Goal: Task Accomplishment & Management: Complete application form

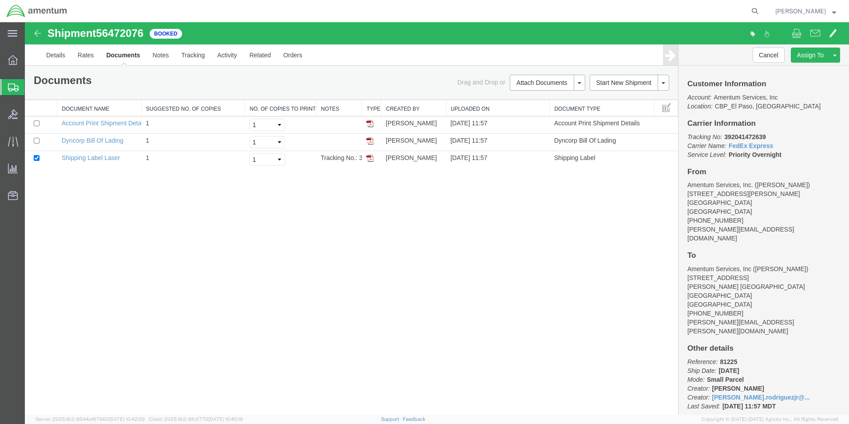
click at [0, 0] on span "Create Shipment" at bounding box center [0, 0] width 0 height 0
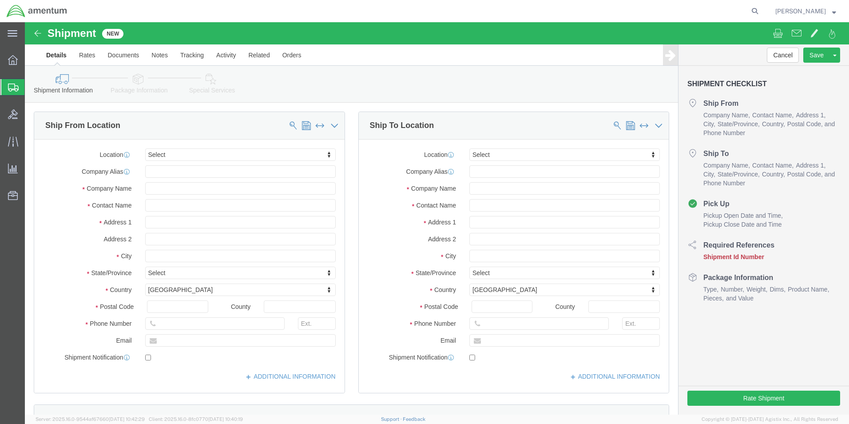
click at [0, 0] on span "Create from Template" at bounding box center [0, 0] width 0 height 0
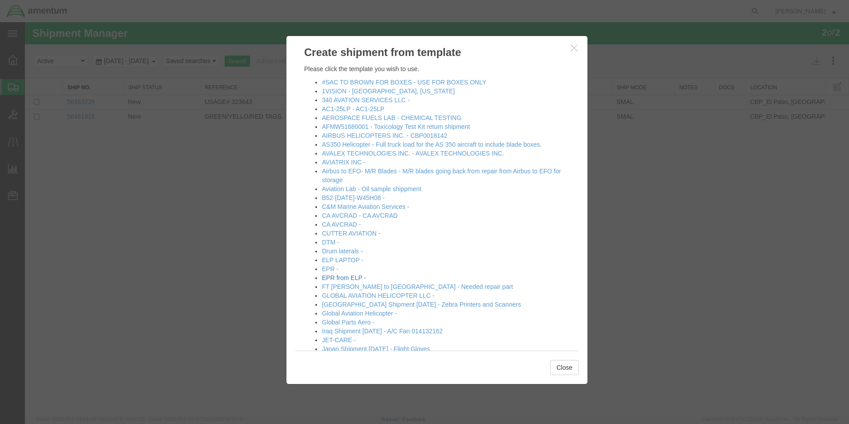
click at [337, 279] on link "EPR from ELP -" at bounding box center [344, 277] width 44 height 7
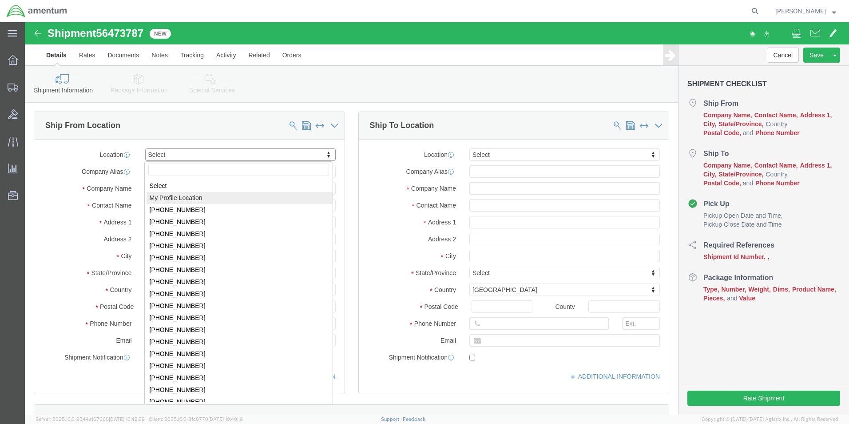
select select "MYPROFILE"
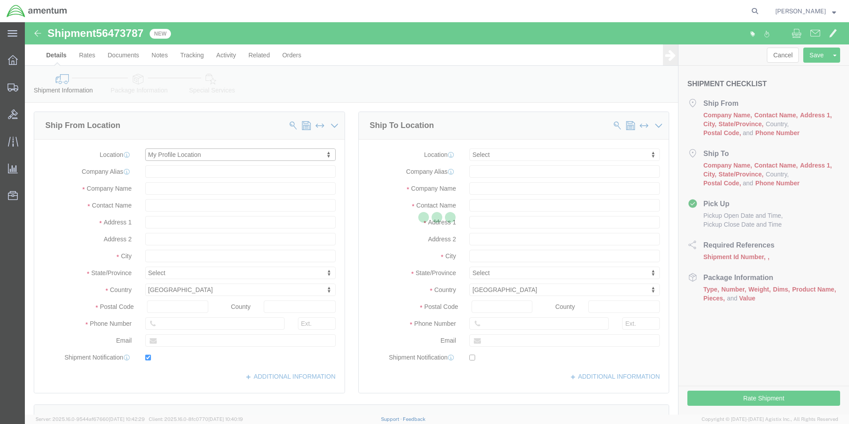
type input "Amentum Services, Inc."
type input "[PERSON_NAME]"
type input "[STREET_ADDRESS][PERSON_NAME]"
type input "[GEOGRAPHIC_DATA]"
type input "79925"
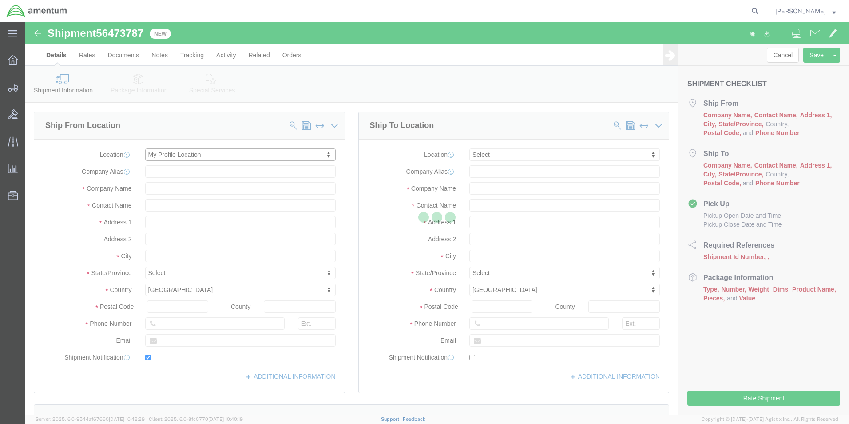
type input "[PHONE_NUMBER]"
type input "[PERSON_NAME][EMAIL_ADDRESS][DOMAIN_NAME]"
checkbox input "true"
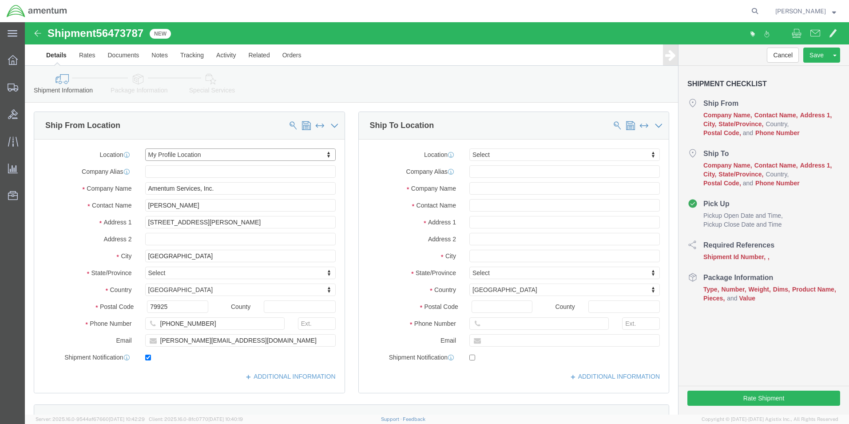
select select "[GEOGRAPHIC_DATA]"
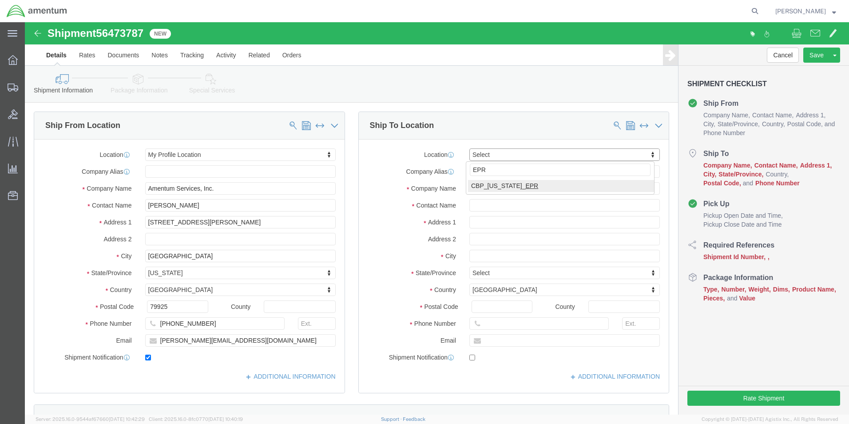
type input "EPR"
select select "49933"
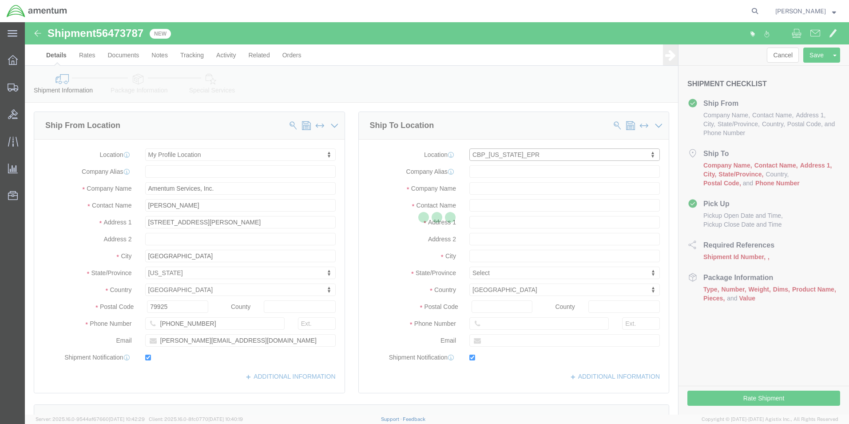
type input "Amentum Services, Inc"
type input "Jorge Rodriguez"
type input "[STREET_ADDRESS]"
type input "c/o Amentum Services, Inc."
type input "Aguadilla"
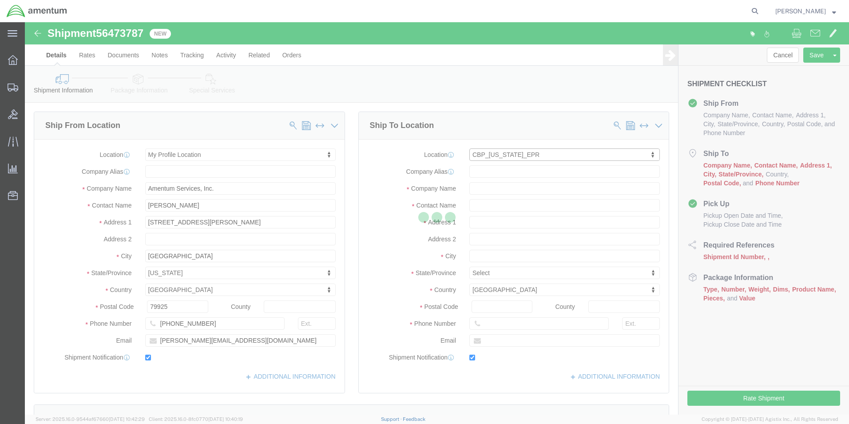
select select "PR"
type input "00604"
type input "787-819-6375"
type input "jorge.rodriguez@associates.cbp.dhs.gov"
checkbox input "true"
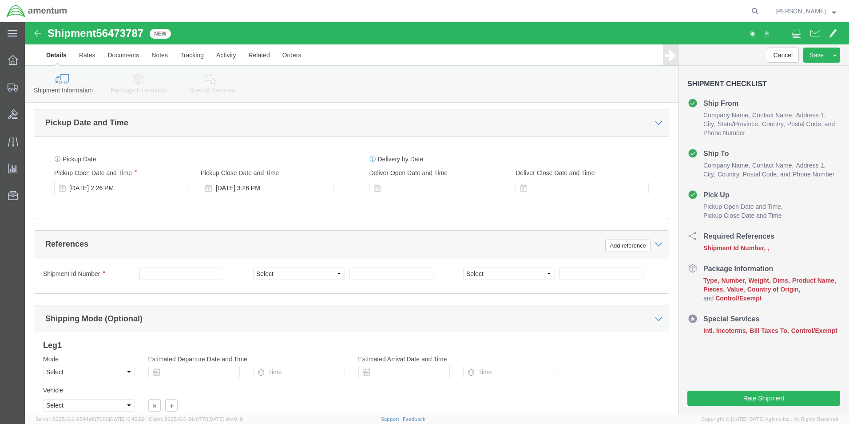
scroll to position [311, 0]
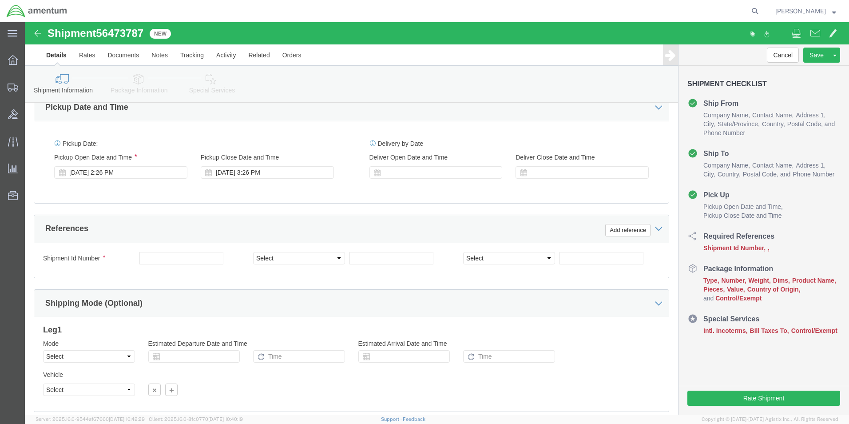
click div "Shipment Id Number"
click input "text"
type input "94339"
click select "Select Account Type Activity ID Airline Appointment Number ASN Batch Request # …"
select select "DEPT"
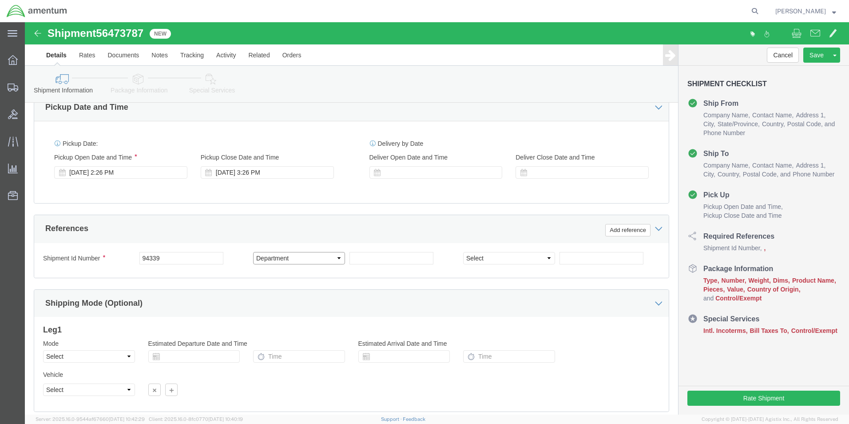
click select "Select Account Type Activity ID Airline Appointment Number ASN Batch Request # …"
click input "text"
type input "CBP"
click select "Select Account Type Activity ID Airline Appointment Number ASN Batch Request # …"
select select "CUSTREF"
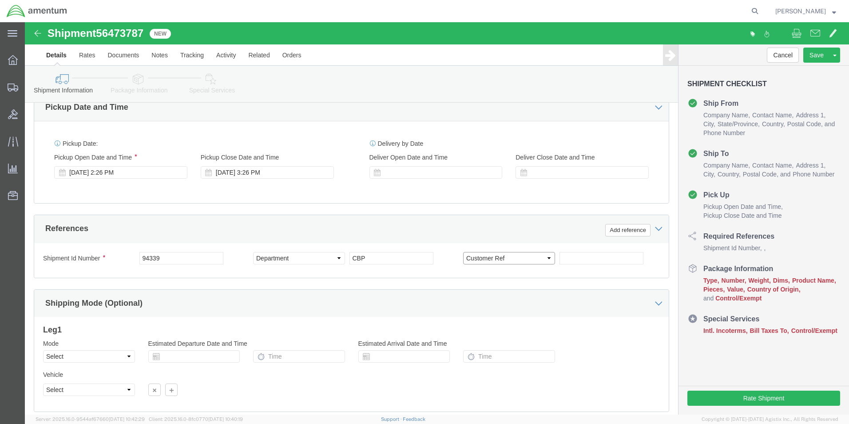
click select "Select Account Type Activity ID Airline Appointment Number ASN Batch Request # …"
click input "text"
type input "323879/323894"
click select "Select Air Less than Truckload Multi-Leg Ocean Freight Rail Small Parcel Truckl…"
select select "SMAL"
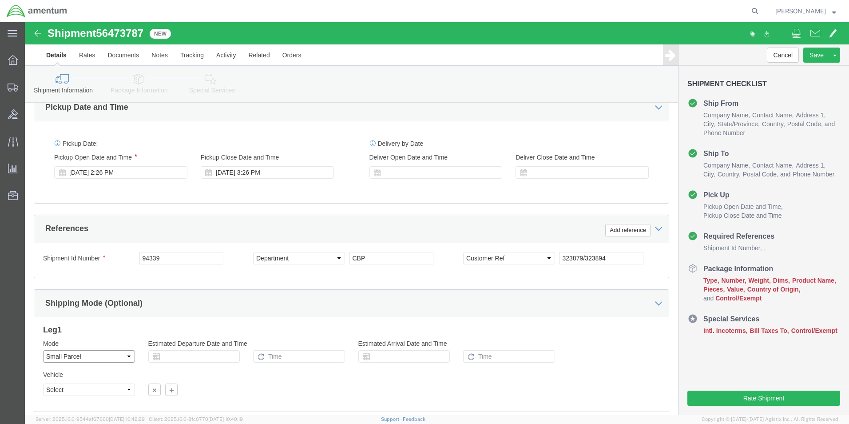
click select "Select Air Less than Truckload Multi-Leg Ocean Freight Rail Small Parcel Truckl…"
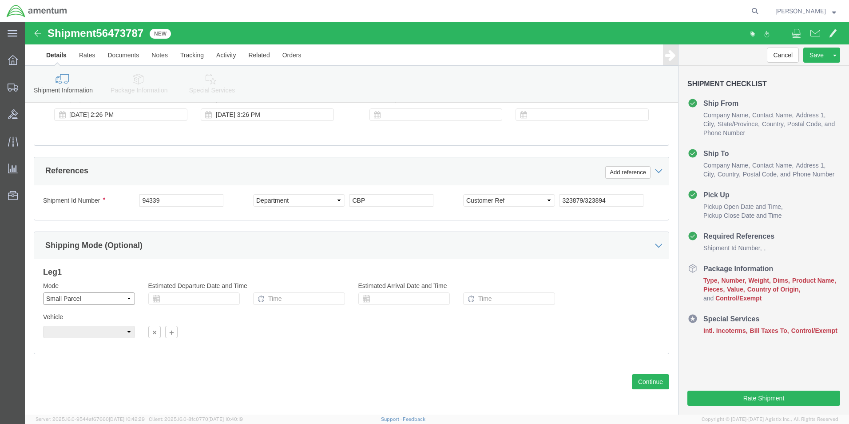
scroll to position [370, 0]
click button "Continue"
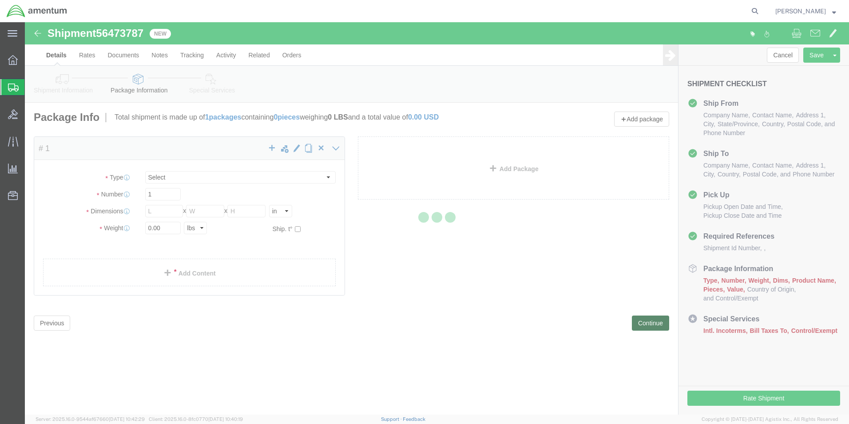
select select "YRPK"
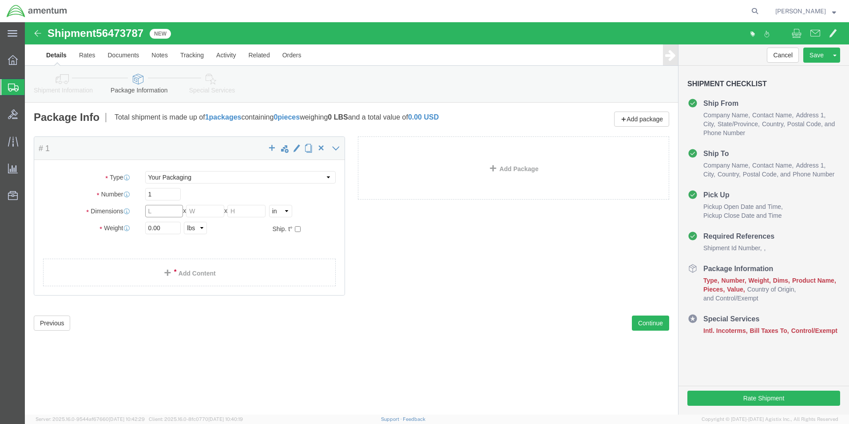
click input "text"
type input "14"
type input "12"
type input "6"
click input "0.00"
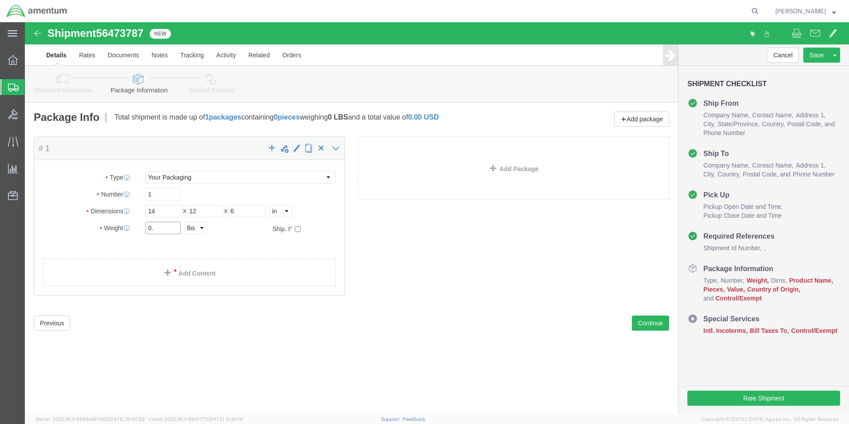
type input "0"
type input "2"
click div "Package Content # 1 x Package Type Select Bale(s) Basket(s) Bolt(s) Bottle(s) B…"
click link "Add Content"
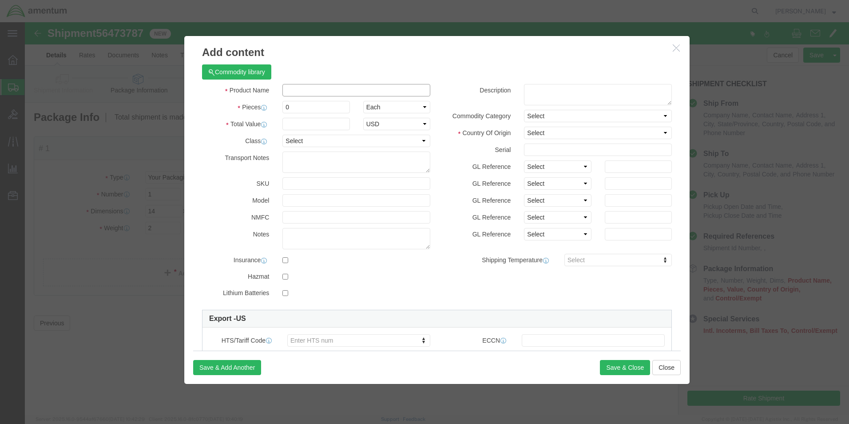
click input "text"
type input "MISC PARTS"
select select "US"
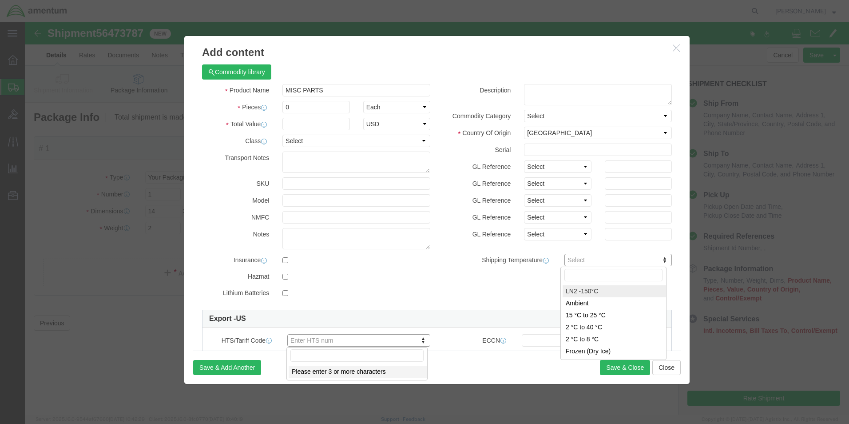
click textarea
click div "Product Name MISC PARTS Pieces 0 Select Bag Barrels 100Board Feet Bottle Box Bl…"
click input "text"
click input "0"
drag, startPoint x: 301, startPoint y: 86, endPoint x: 286, endPoint y: 85, distance: 14.2
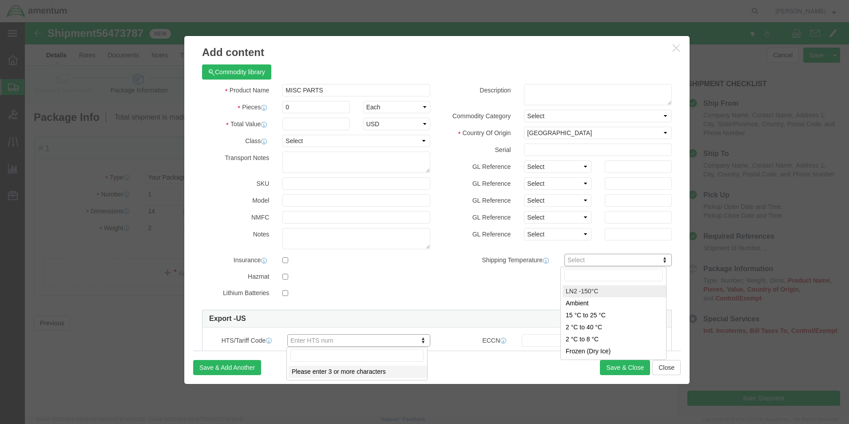
click input "0"
drag, startPoint x: 284, startPoint y: 85, endPoint x: 275, endPoint y: 84, distance: 8.5
click input "0"
click icon "button"
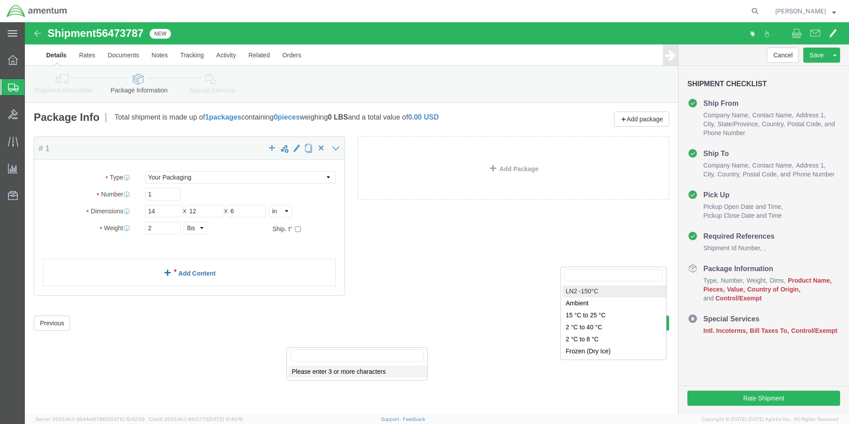
click link "Add Content"
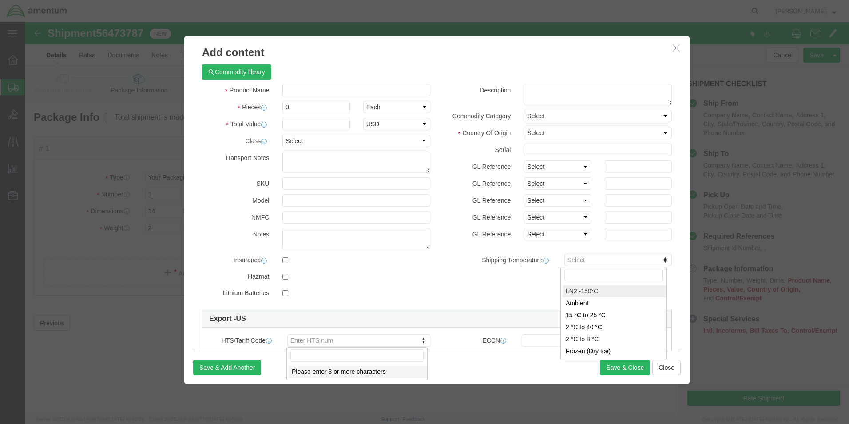
click input "text"
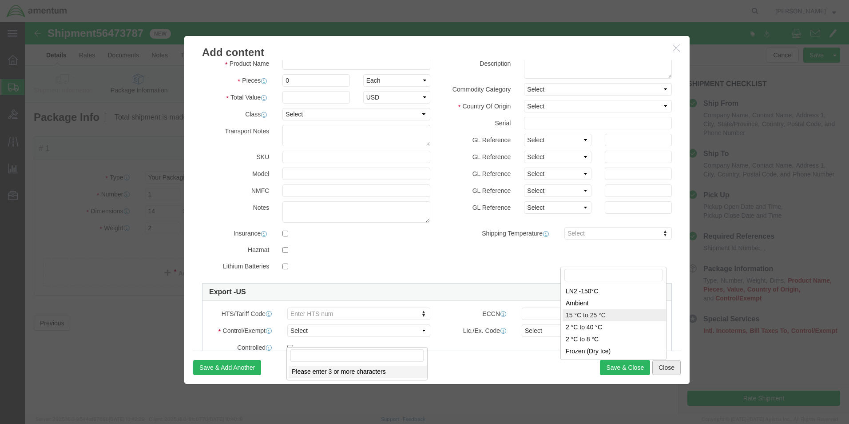
scroll to position [89, 0]
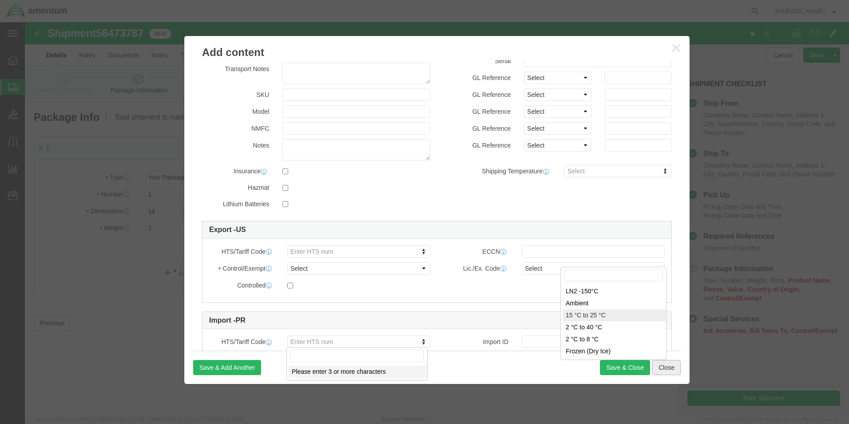
click button "Close"
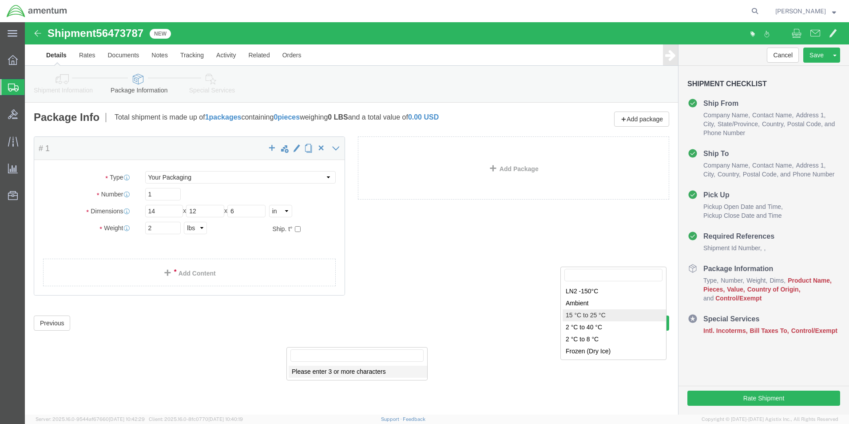
click div "Shipment 56473787 New Details Rates Documents Notes Tracking Activity Related O…"
click link "Add Content"
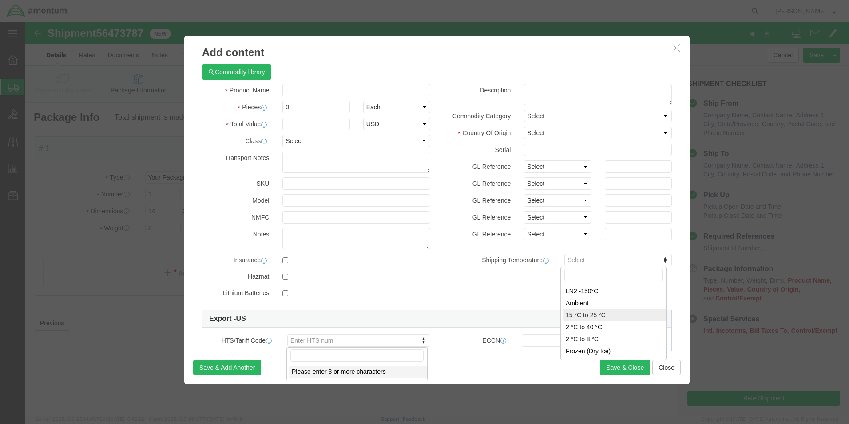
click input "text"
type input "M"
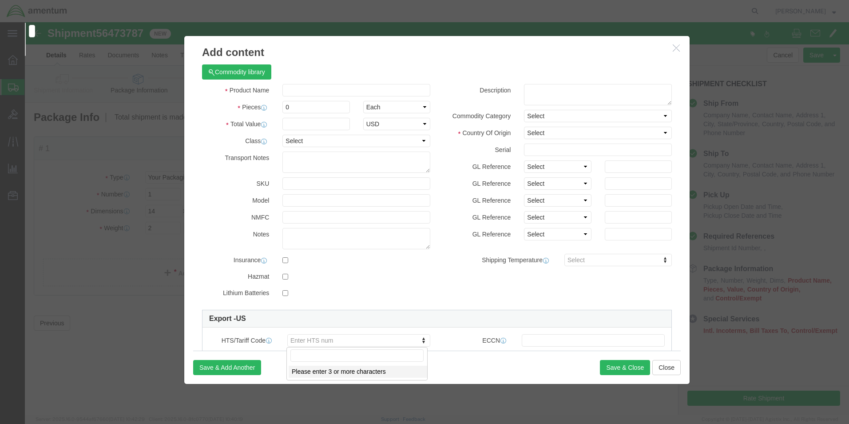
click input "text"
type input "M"
click input "text"
type input "MMM"
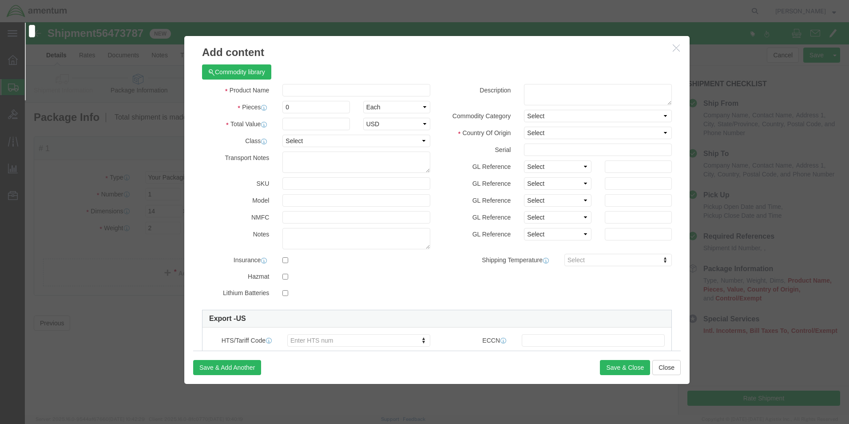
click input "0"
click button "Close"
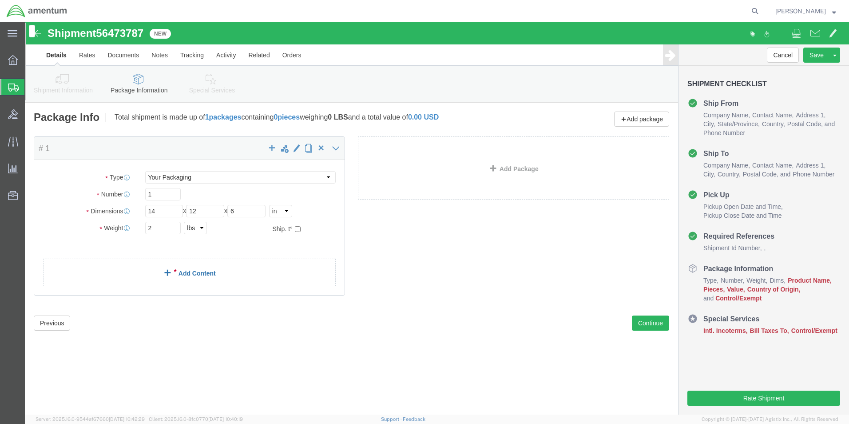
click span
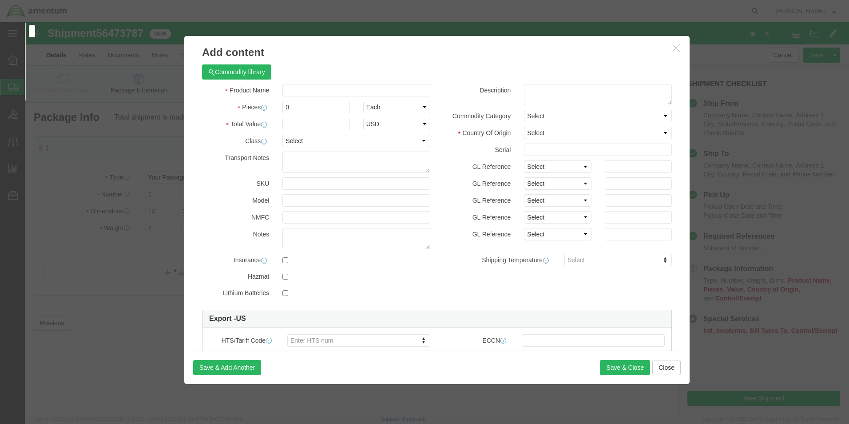
click input "text"
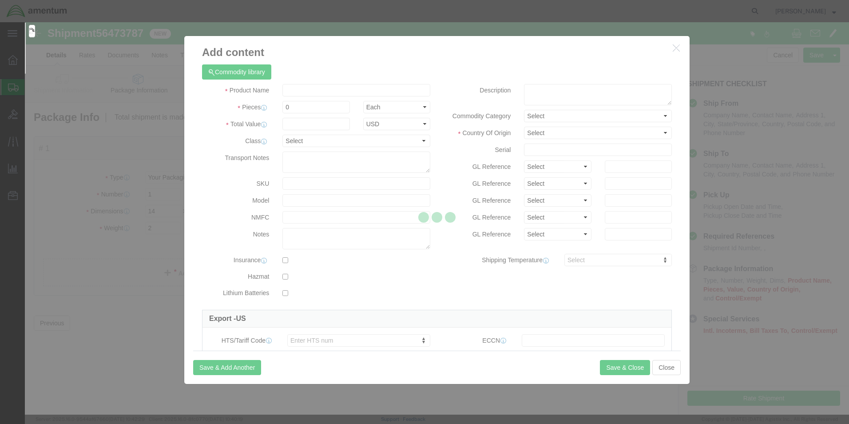
click at [671, 366] on div at bounding box center [437, 218] width 824 height 392
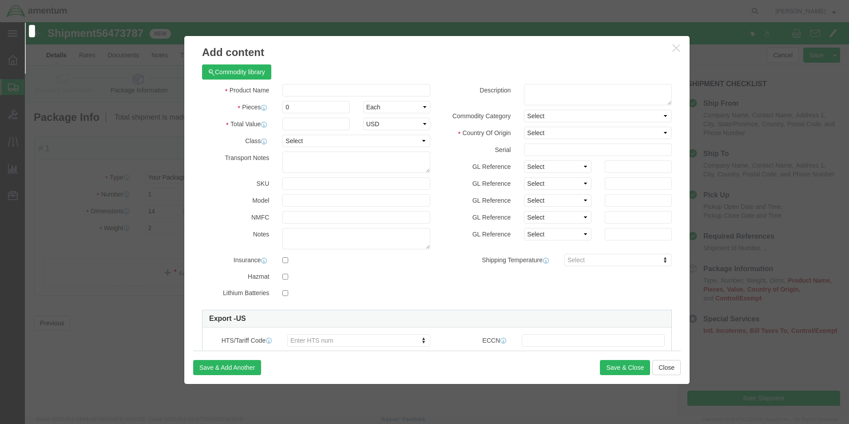
click input "text"
click button "Close"
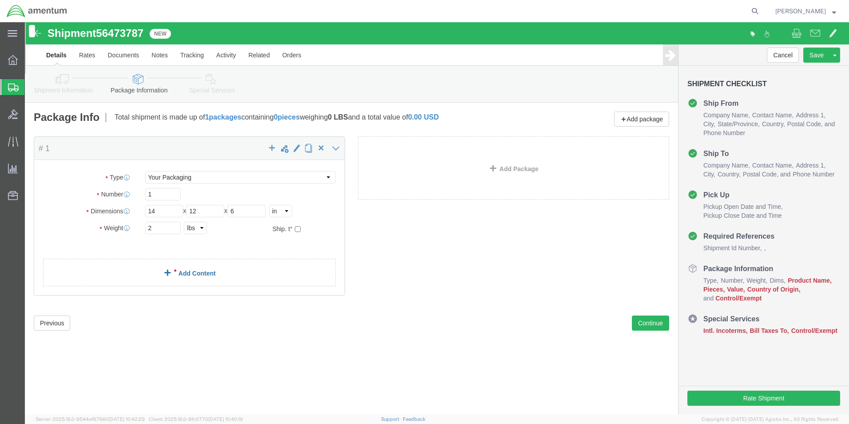
click link "Add Content"
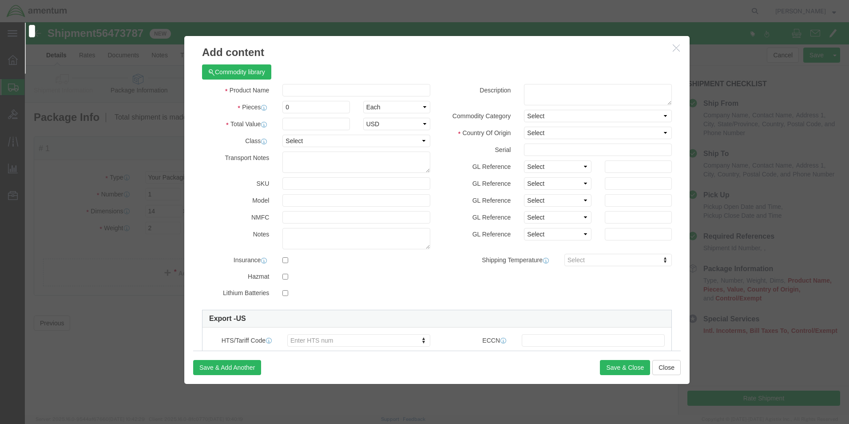
click input "text"
type input "MMMM"
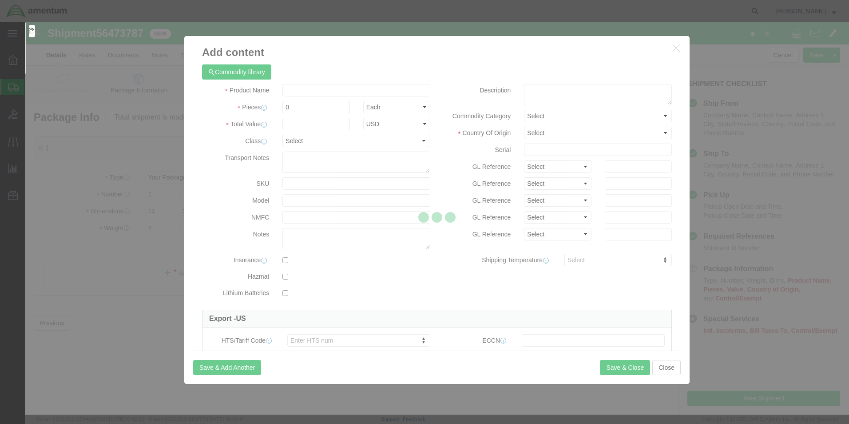
type input "MMMM"
type input "MMMMM"
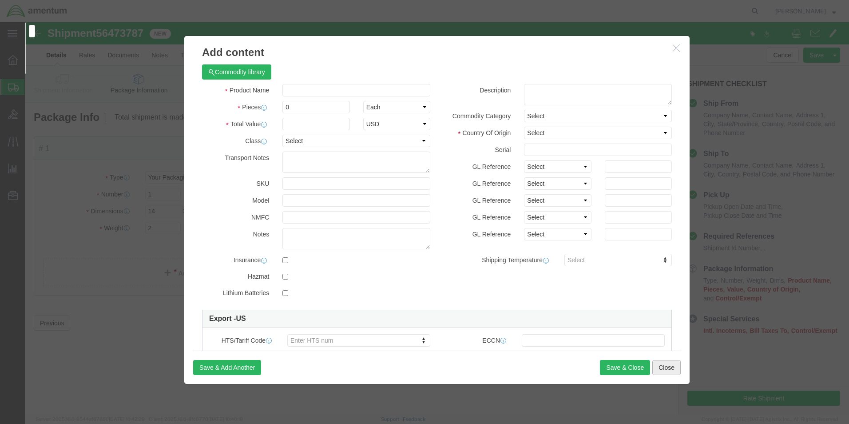
click button "Close"
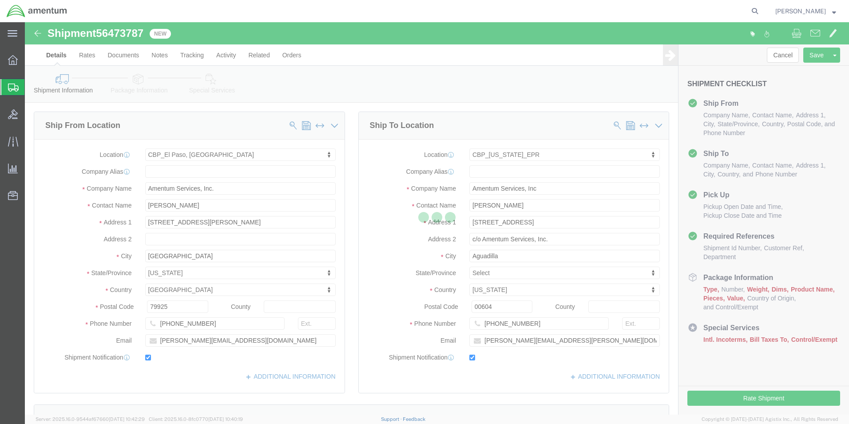
select select "49939"
select select "49933"
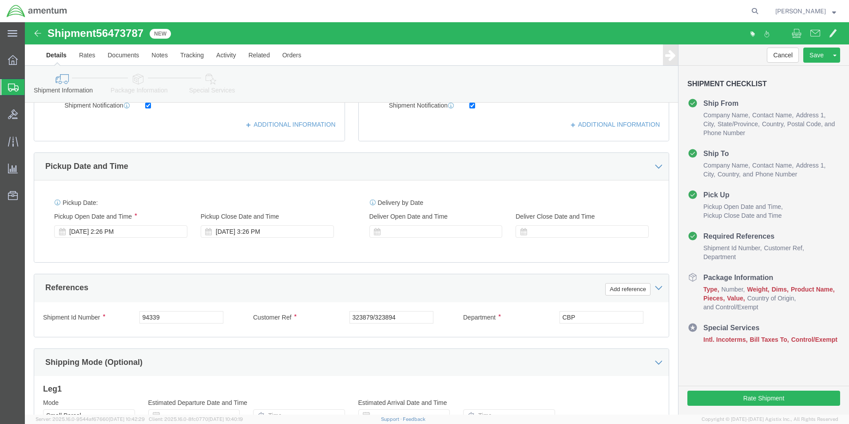
scroll to position [355, 0]
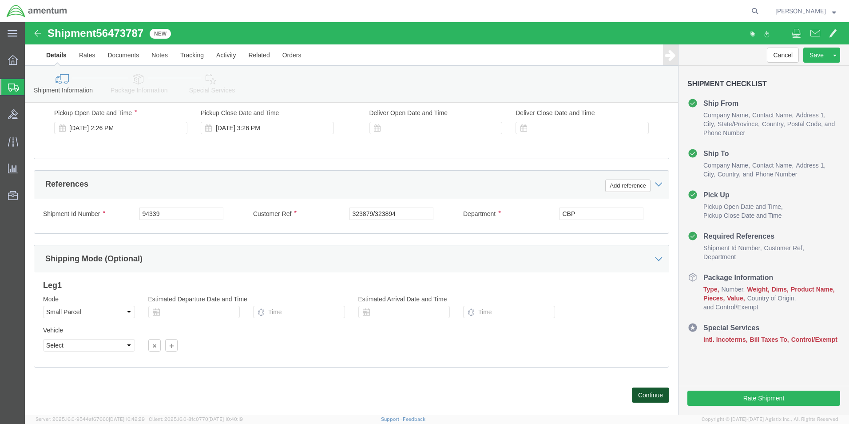
click button "Continue"
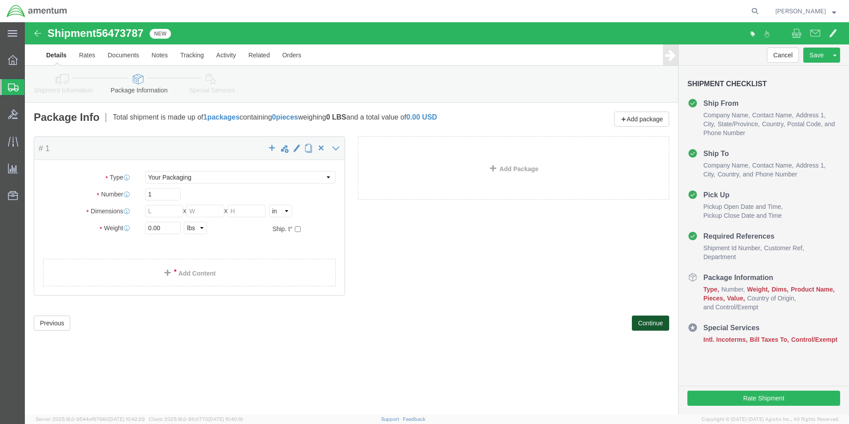
scroll to position [0, 0]
click input "text"
type input "14"
type input "12"
type input "6"
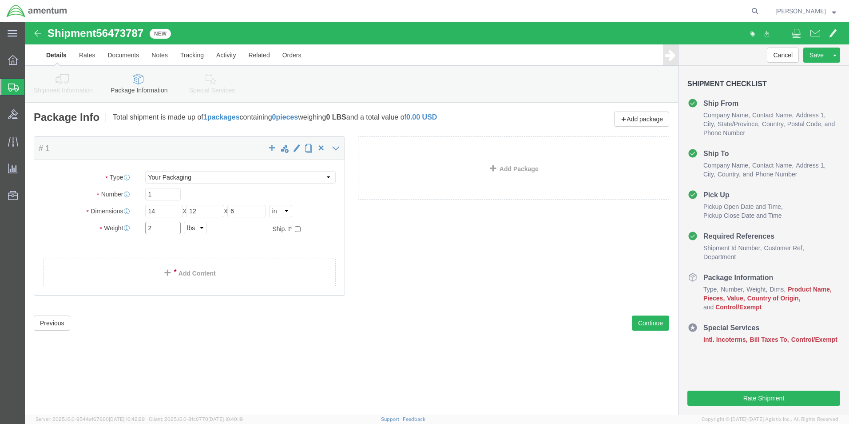
type input "2"
click div "Package Content # 1 x Package Type Select Bale(s) Basket(s) Bolt(s) Bottle(s) B…"
click link "Add Content"
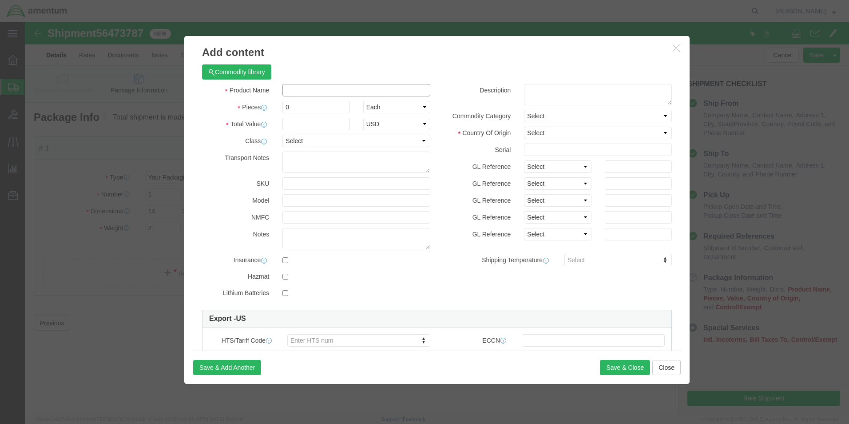
click input "text"
type input "MS17826-10"
type input "20.00"
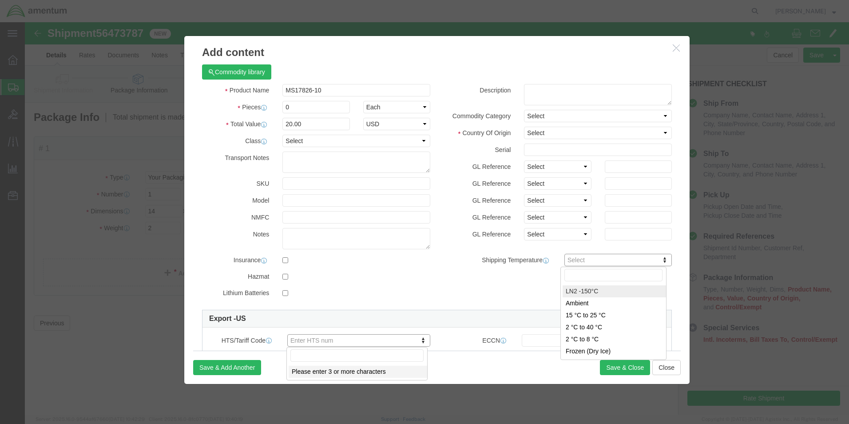
click input "MS17826-10"
drag, startPoint x: 311, startPoint y: 67, endPoint x: 230, endPoint y: 69, distance: 81.3
click div "Product Name MS17826-10"
click input "MS17826-10"
click button "Close"
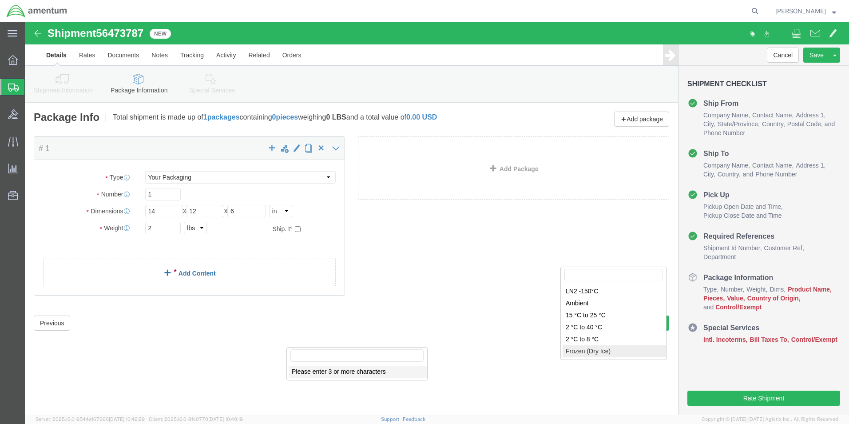
click link "Add Content"
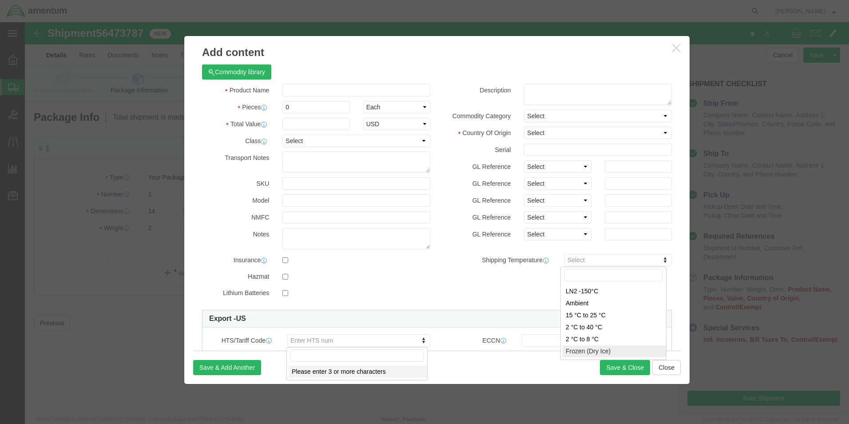
click input "text"
click button "Close"
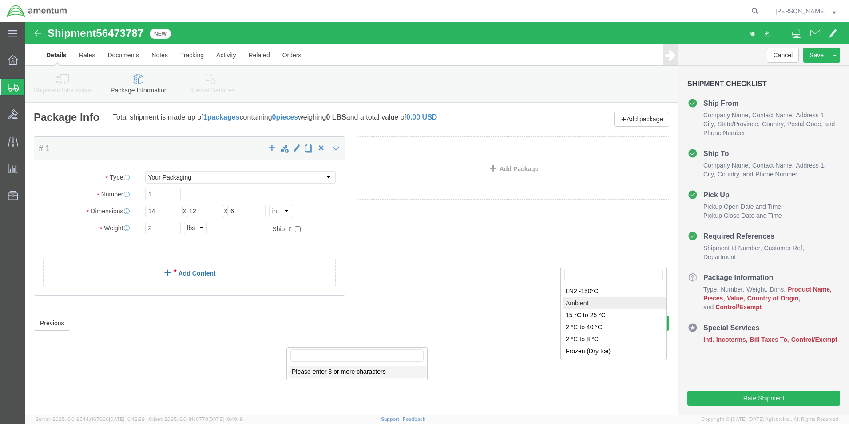
click link "Add Content"
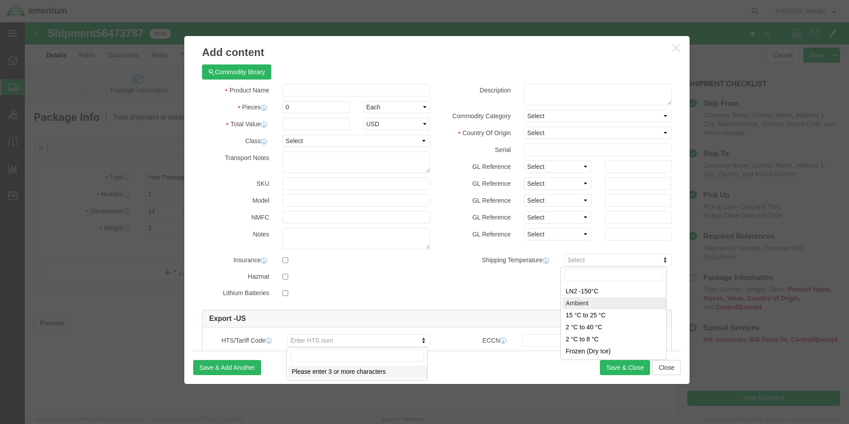
click input "text"
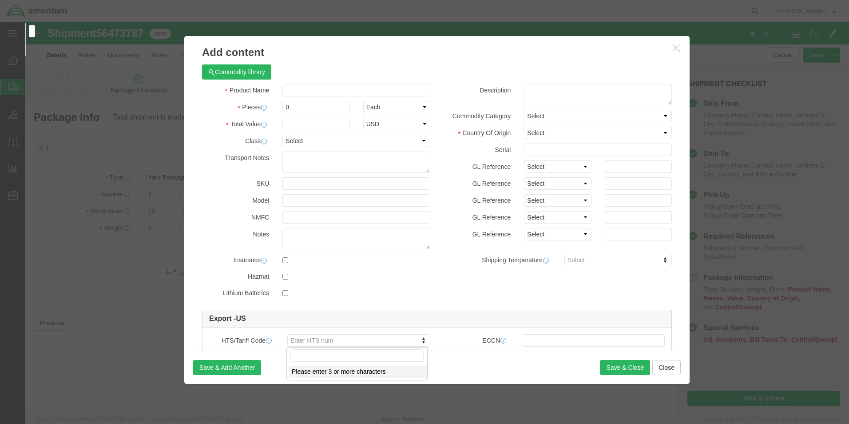
type input "MM"
type input "M"
type input "MMMM"
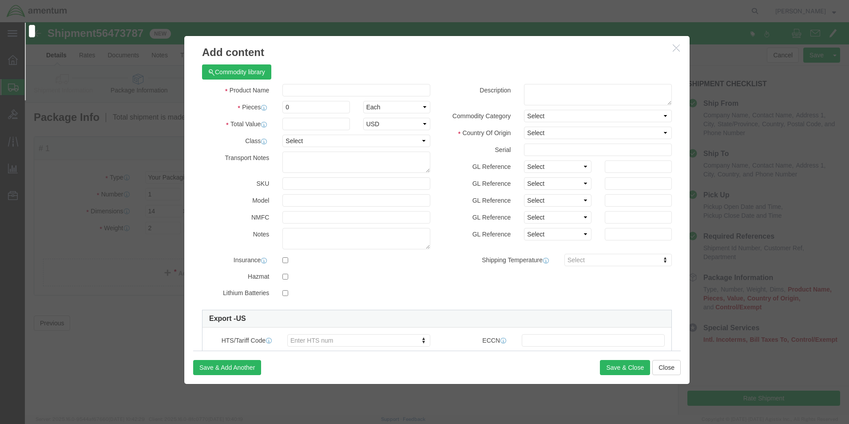
type input "MM"
type input "MMMMM"
click button "Close"
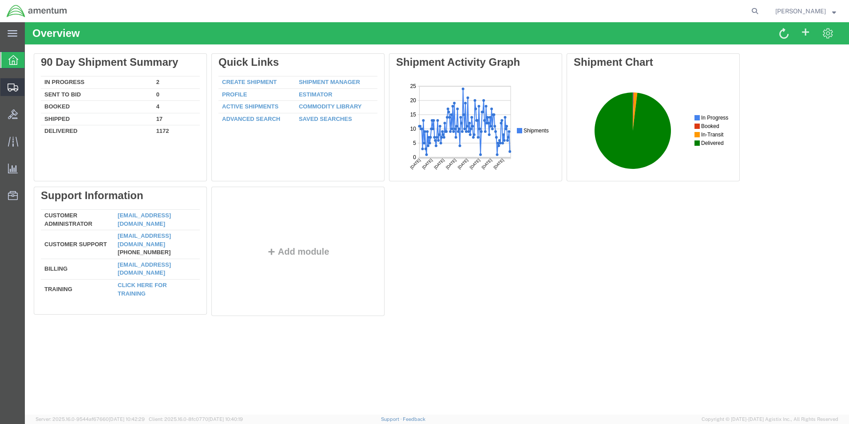
click at [0, 0] on span "Create from Template" at bounding box center [0, 0] width 0 height 0
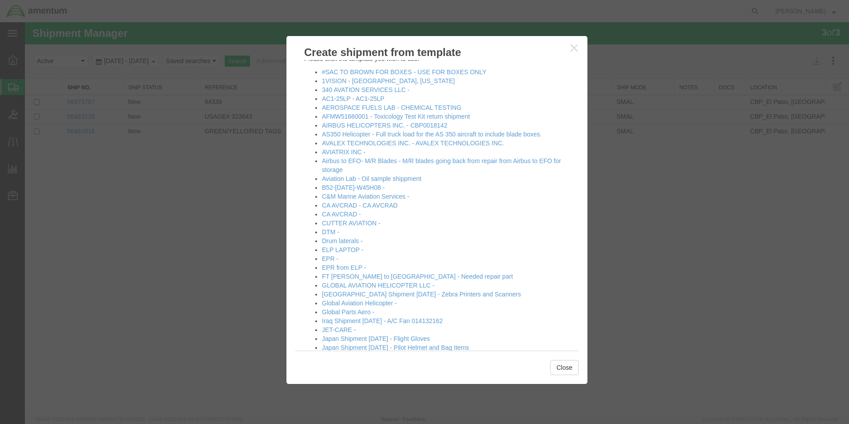
scroll to position [9, 0]
click at [330, 259] on link "EPR -" at bounding box center [330, 259] width 16 height 7
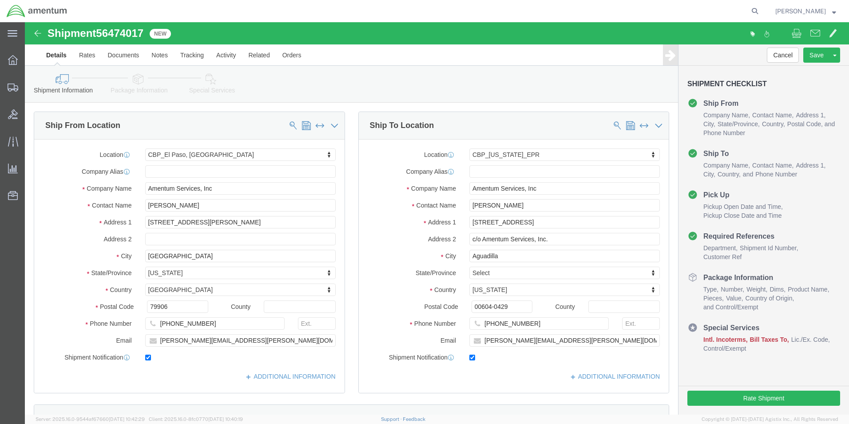
select select "49831"
select select "49933"
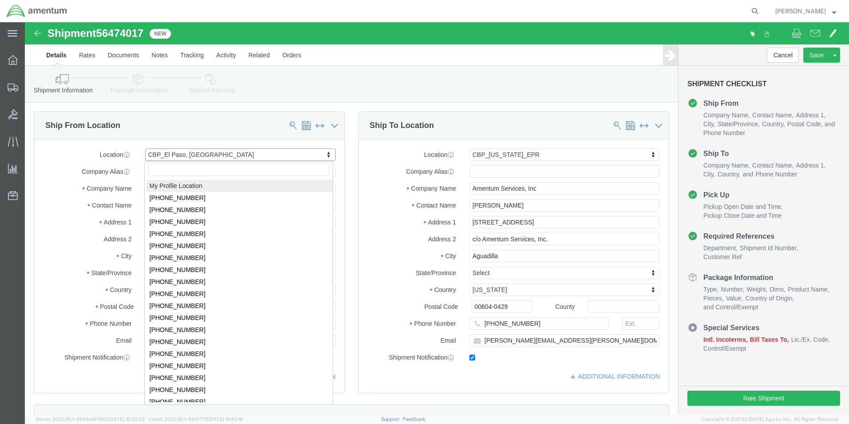
select select "MYPROFILE"
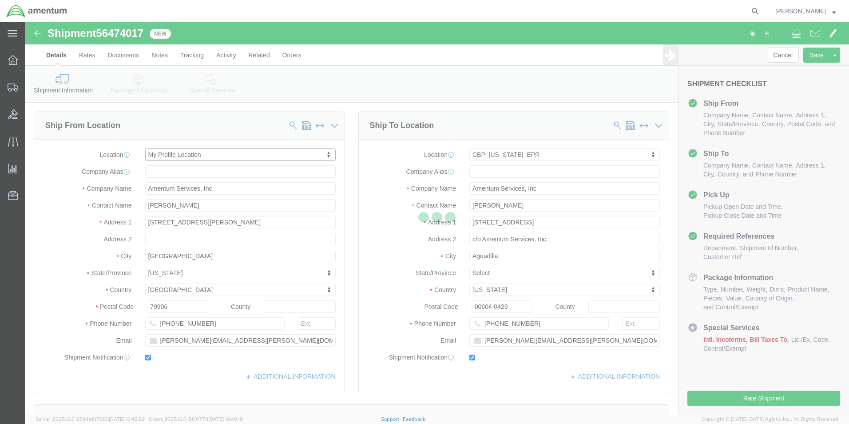
type input "Amentum Services, Inc."
type input "[PERSON_NAME]"
type input "[STREET_ADDRESS][PERSON_NAME]"
type input "79925"
type input "[PHONE_NUMBER]"
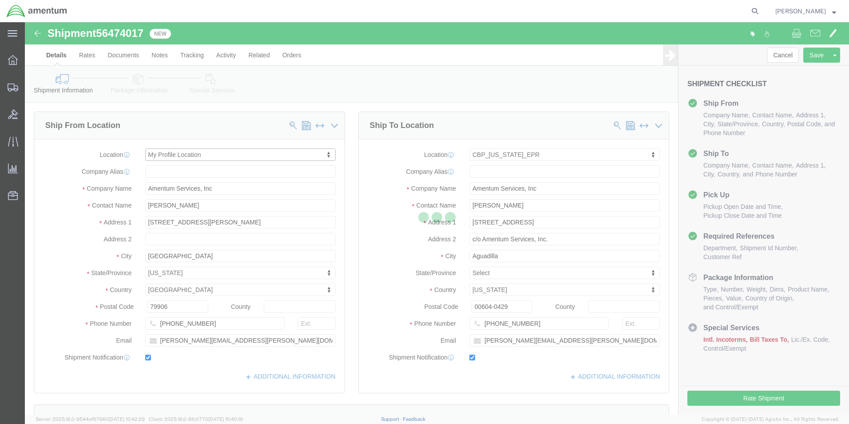
type input "[PERSON_NAME][EMAIL_ADDRESS][DOMAIN_NAME]"
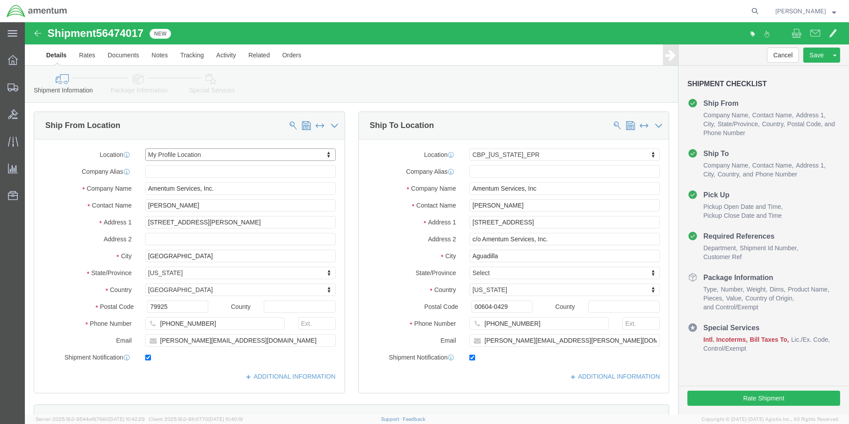
select select "[GEOGRAPHIC_DATA]"
type input "EPR"
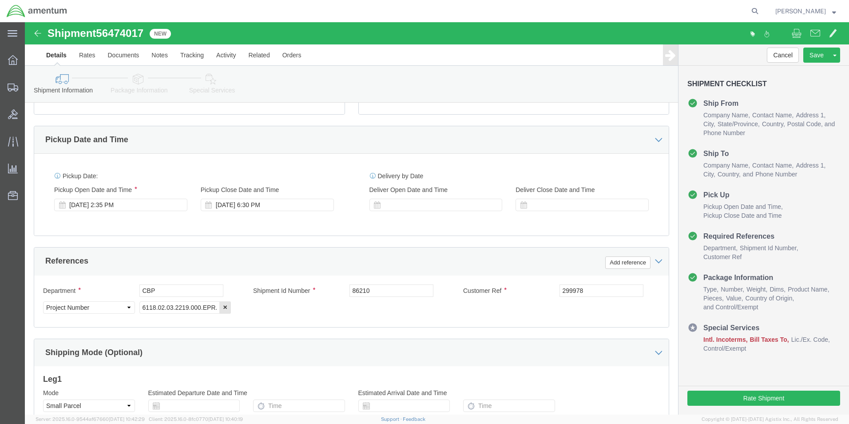
scroll to position [311, 0]
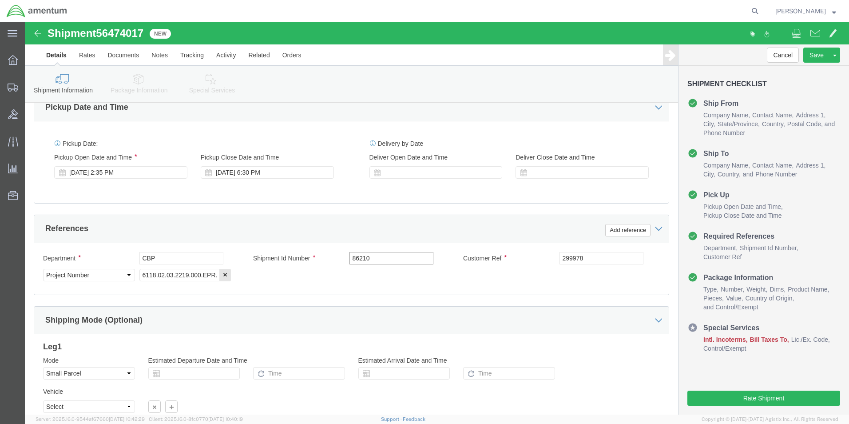
click input "86210"
drag, startPoint x: 348, startPoint y: 236, endPoint x: 297, endPoint y: 239, distance: 51.1
click div "Shipment Id Number 86210"
type input "94341"
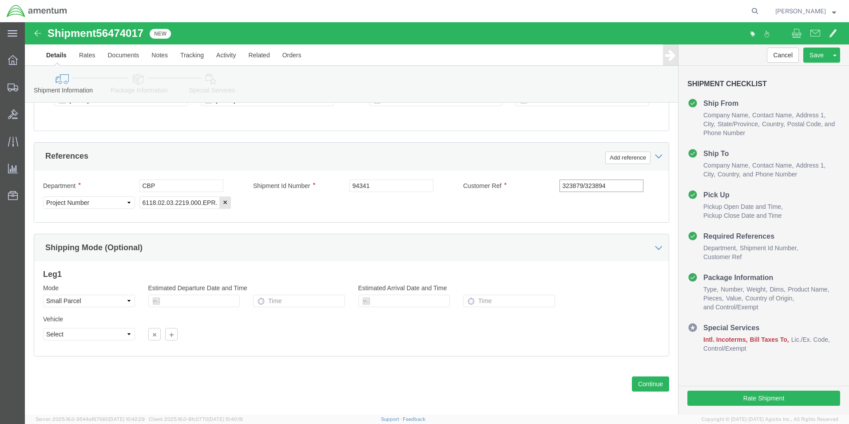
scroll to position [387, 0]
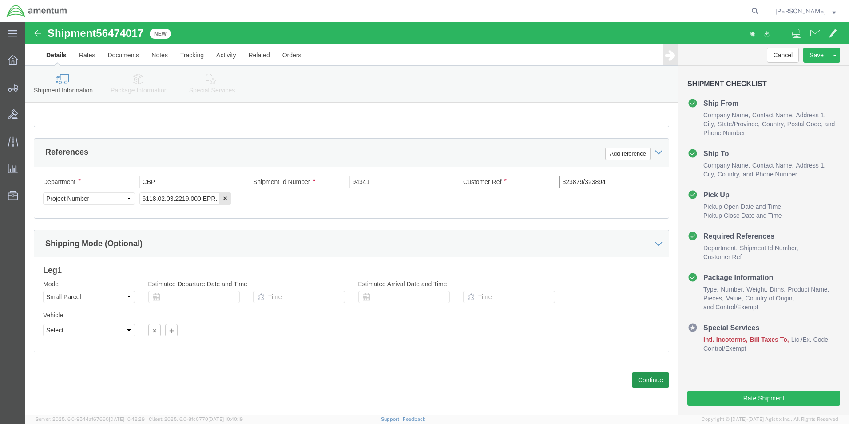
type input "323879/323894"
click button "Continue"
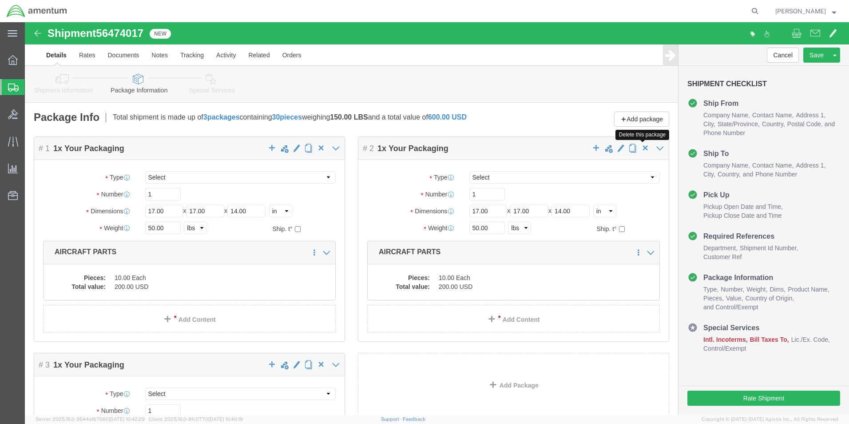
click span "button"
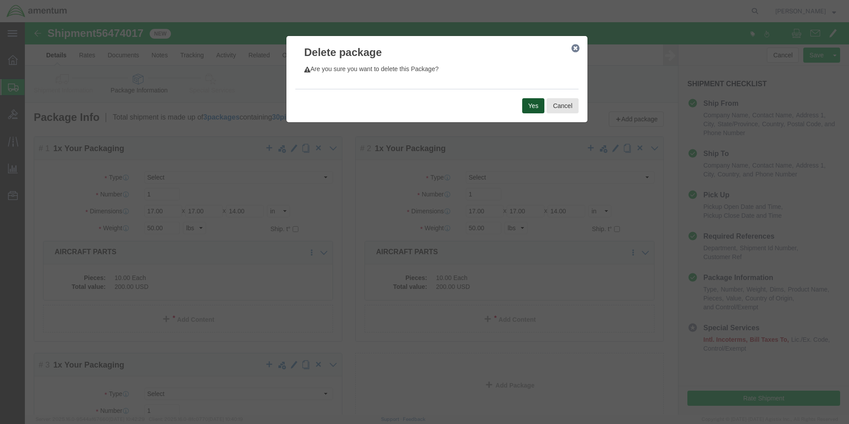
click button "Yes"
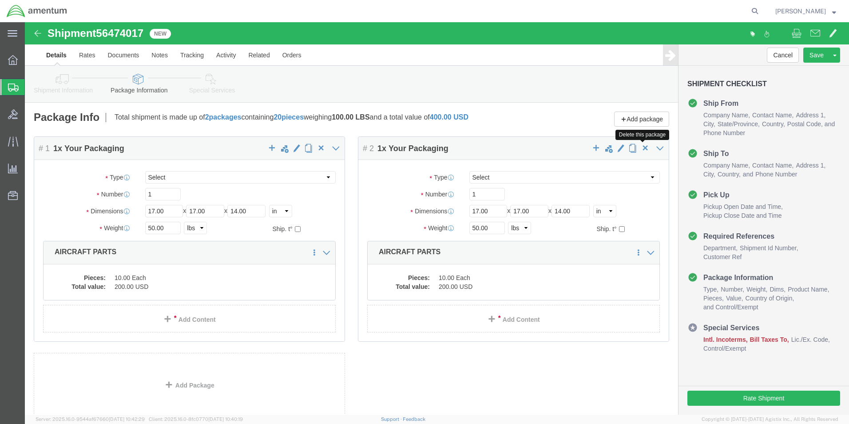
click span "button"
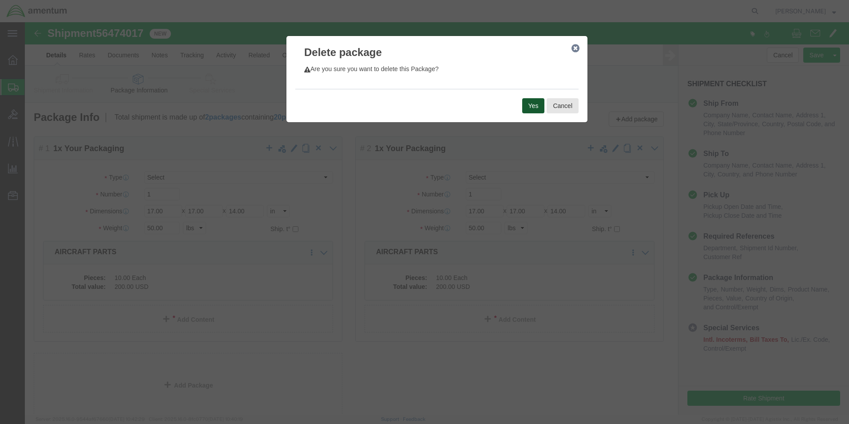
click button "Yes"
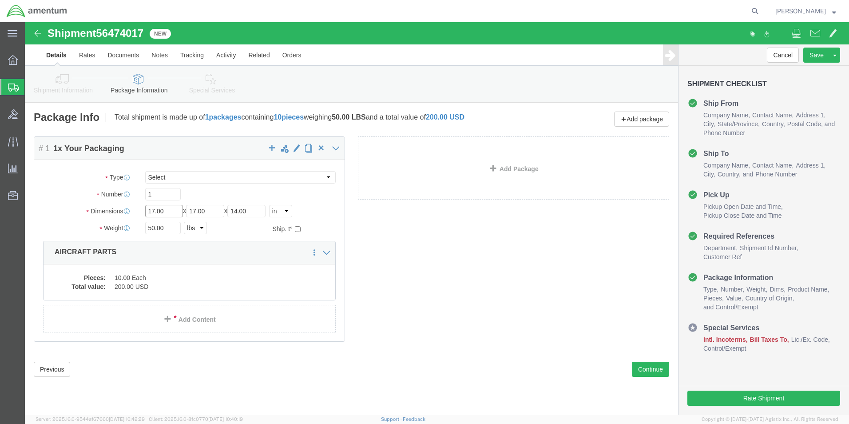
click input "17.00"
drag, startPoint x: 144, startPoint y: 189, endPoint x: 101, endPoint y: 189, distance: 43.1
click div "Dimensions Separate dimensions for each package, Length x Width x Height Length…"
type input "14"
type input "12"
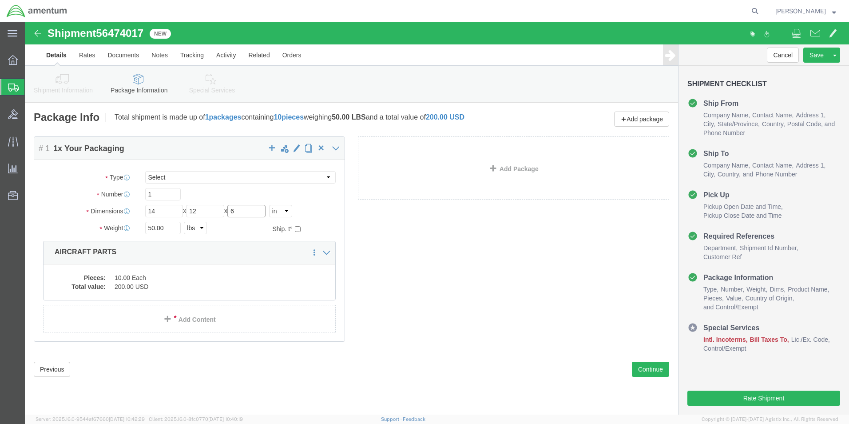
type input "6"
type input "2"
click div "Package Content # 1 1 x Your Packaging Package Type Select Bale(s) Basket(s) Bo…"
click dd "10.00 Each"
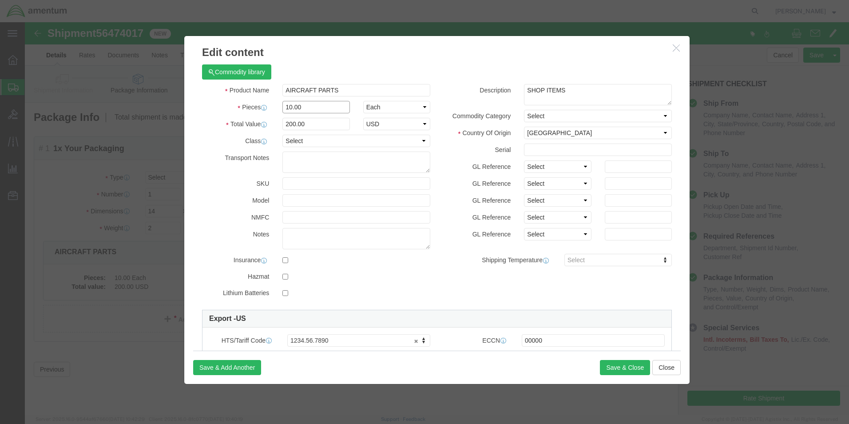
click input "10.00"
type input "1"
type input "3"
type input "60"
click button "Save & Close"
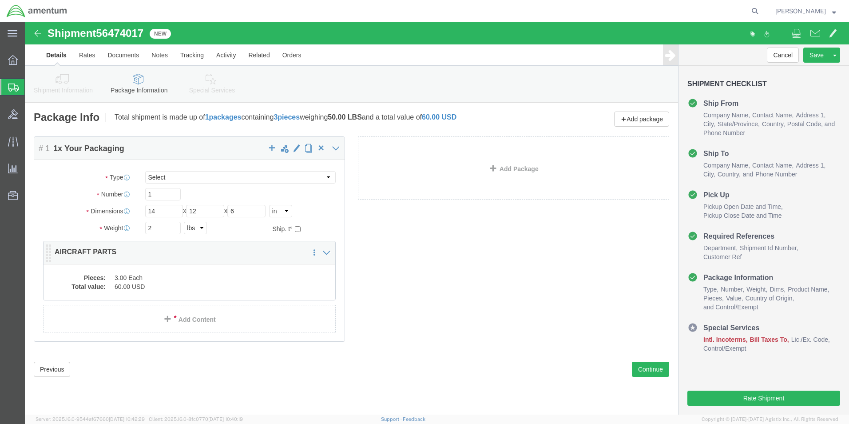
click dd "3.00 Each"
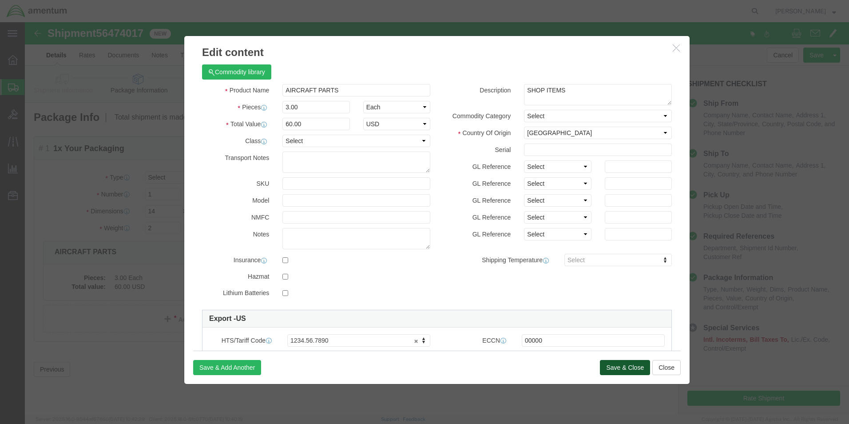
click button "Save & Close"
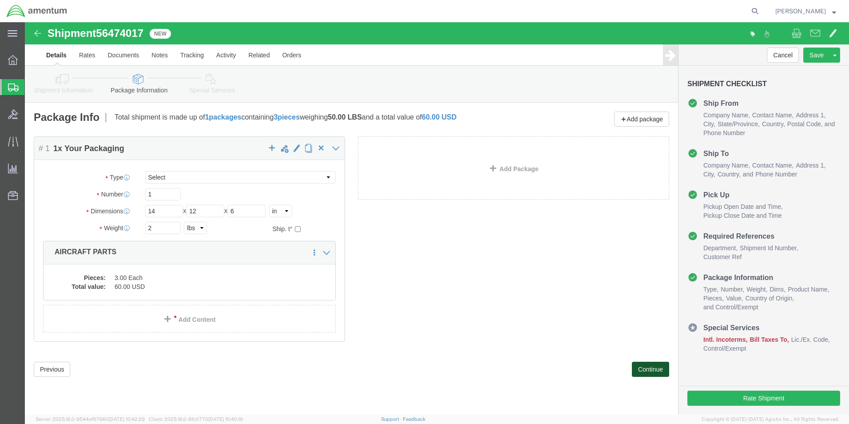
click button "Continue"
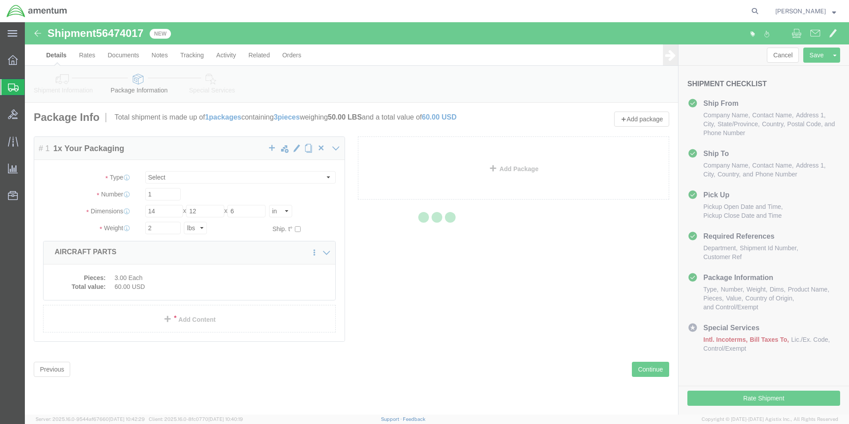
select select
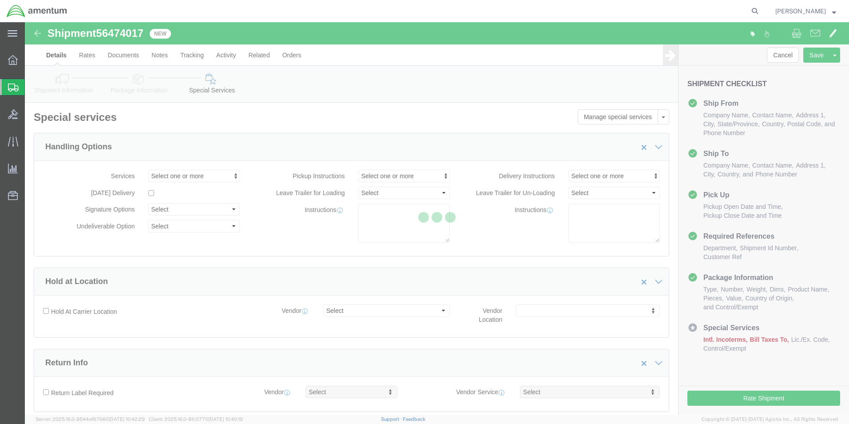
select select "DEPARTMENT"
select select "50311_96750"
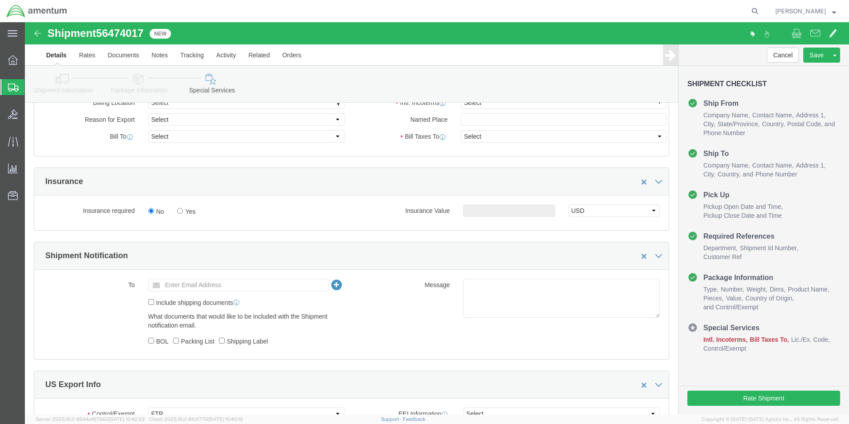
scroll to position [489, 0]
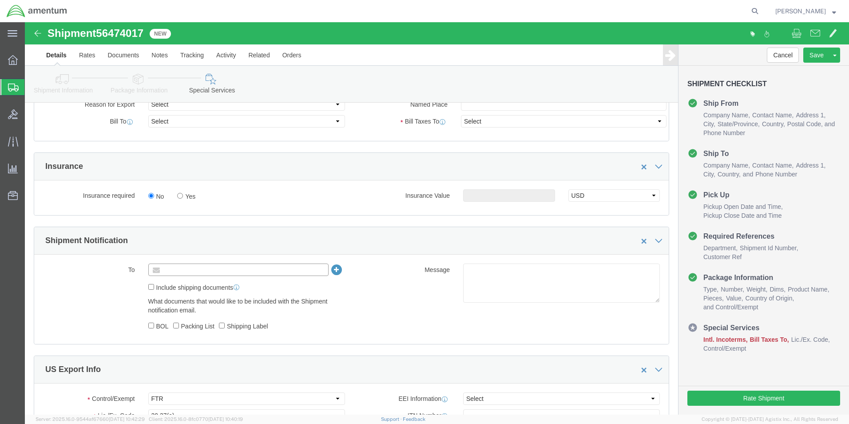
click input "text"
type input "[PERSON_NAME][EMAIL_ADDRESS][PERSON_NAME][DOMAIN_NAME]"
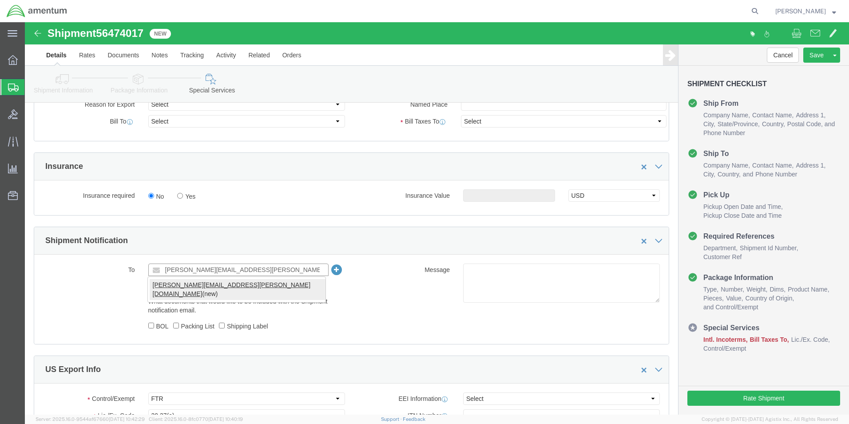
type input "[PERSON_NAME][EMAIL_ADDRESS][PERSON_NAME][DOMAIN_NAME]"
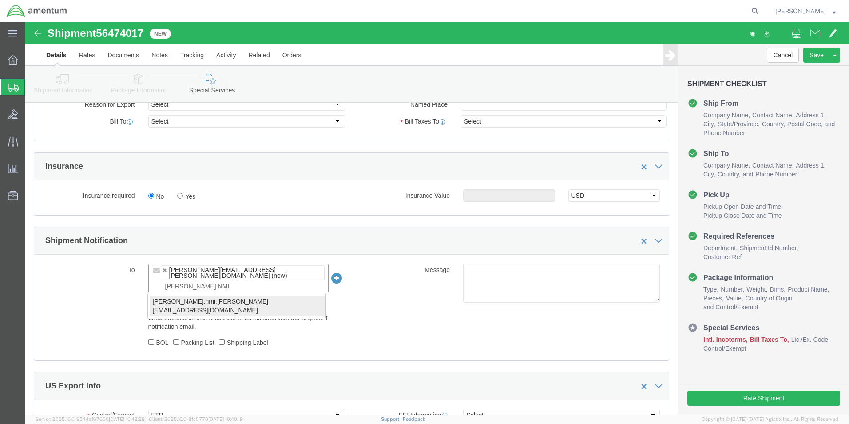
type input "[PERSON_NAME].NMI"
type input "[PERSON_NAME][EMAIL_ADDRESS][PERSON_NAME][DOMAIN_NAME],[PERSON_NAME][DOMAIN_NAM…"
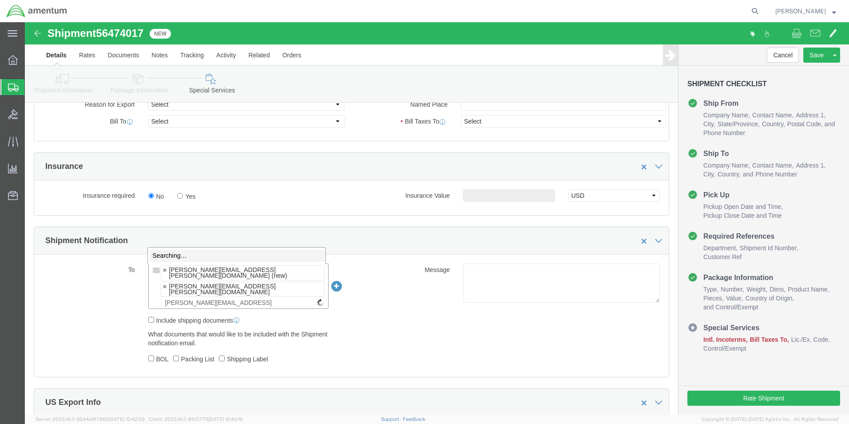
type input "[PERSON_NAME][EMAIL_ADDRESS][DOMAIN_NAME]"
type input "[PERSON_NAME][EMAIL_ADDRESS][PERSON_NAME][DOMAIN_NAME],[PERSON_NAME][DOMAIN_NAM…"
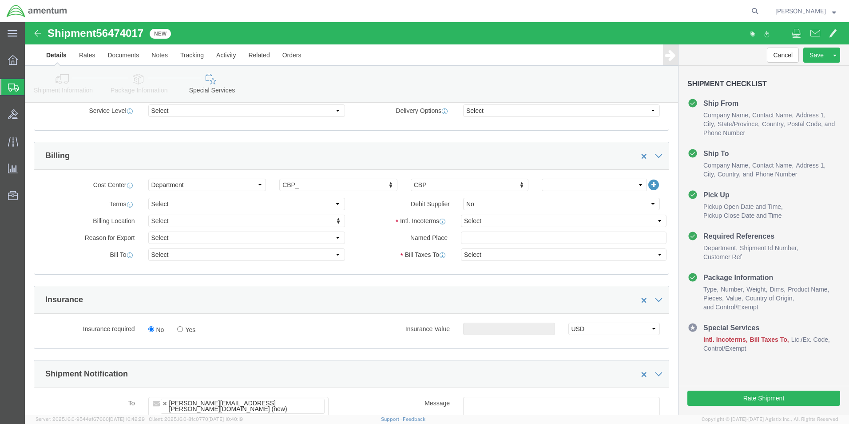
scroll to position [311, 0]
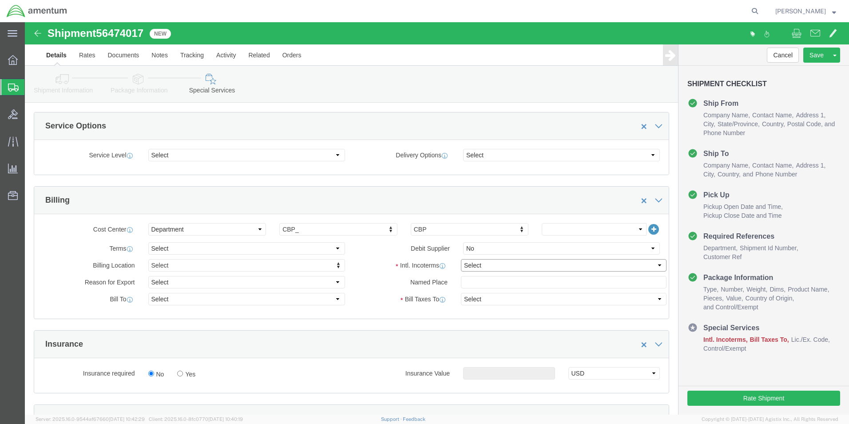
click select "Select Carriage Insurance Paid Carriage Paid To Cost and Freight Cost Insurance…"
select select "DDP"
click select "Select Carriage Insurance Paid Carriage Paid To Cost and Freight Cost Insurance…"
select select "SHIP"
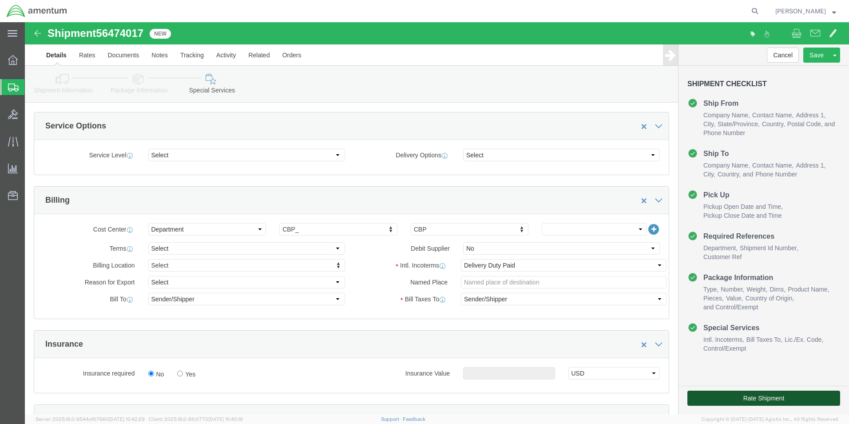
click button "Rate Shipment"
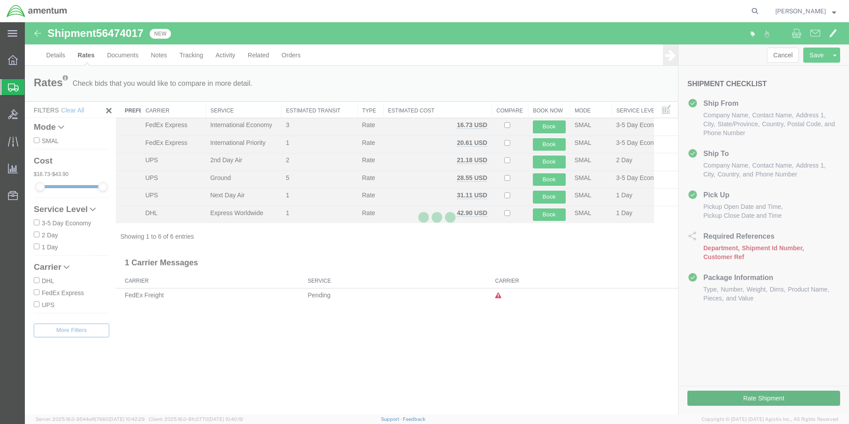
scroll to position [0, 0]
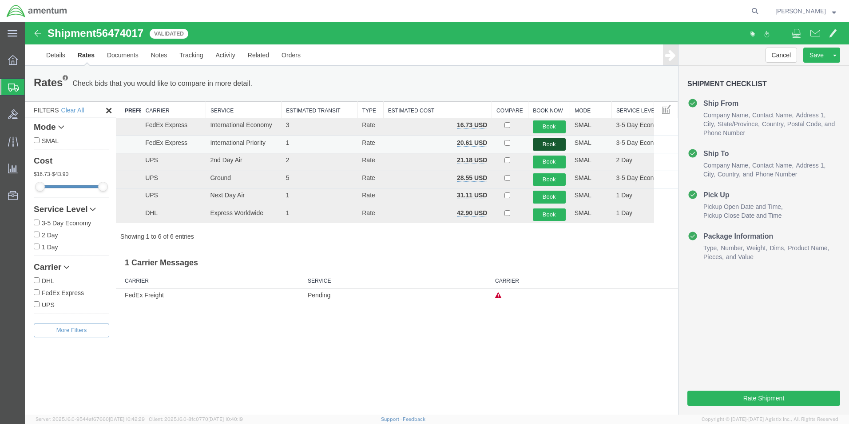
click at [542, 141] on button "Book" at bounding box center [549, 144] width 33 height 13
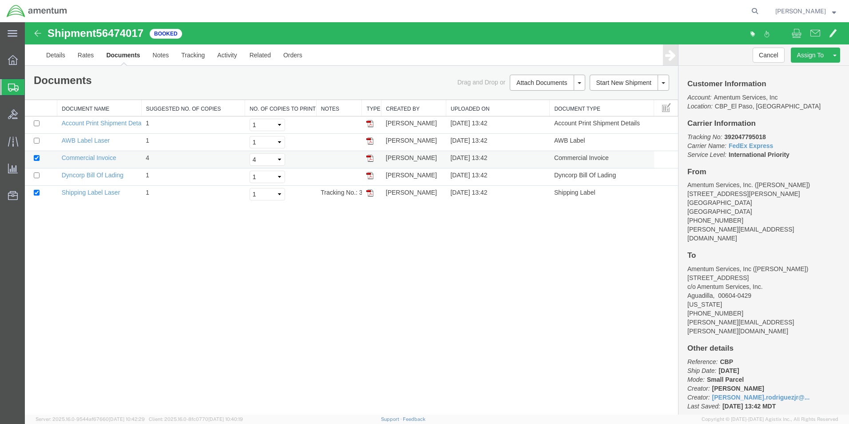
click at [369, 158] on img at bounding box center [369, 158] width 7 height 7
drag, startPoint x: 370, startPoint y: 193, endPoint x: 372, endPoint y: 188, distance: 5.0
click at [370, 193] on img at bounding box center [369, 192] width 7 height 7
click at [834, 12] on strong "button" at bounding box center [834, 10] width 4 height 3
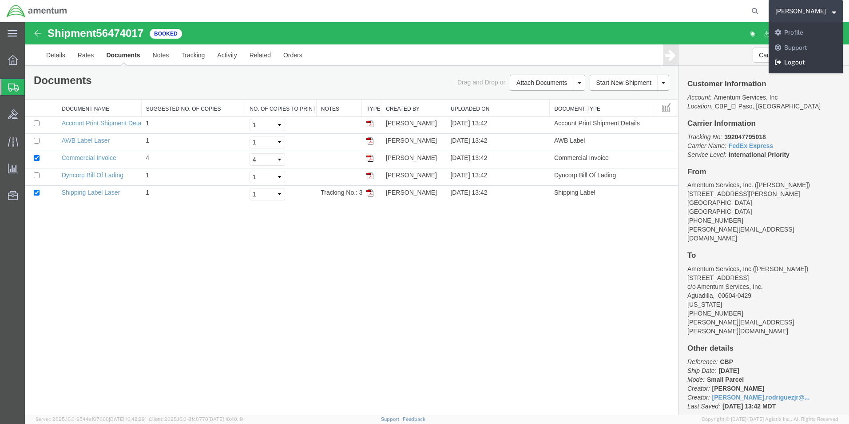
click at [778, 65] on link "Logout" at bounding box center [806, 62] width 74 height 15
